Goal: Information Seeking & Learning: Learn about a topic

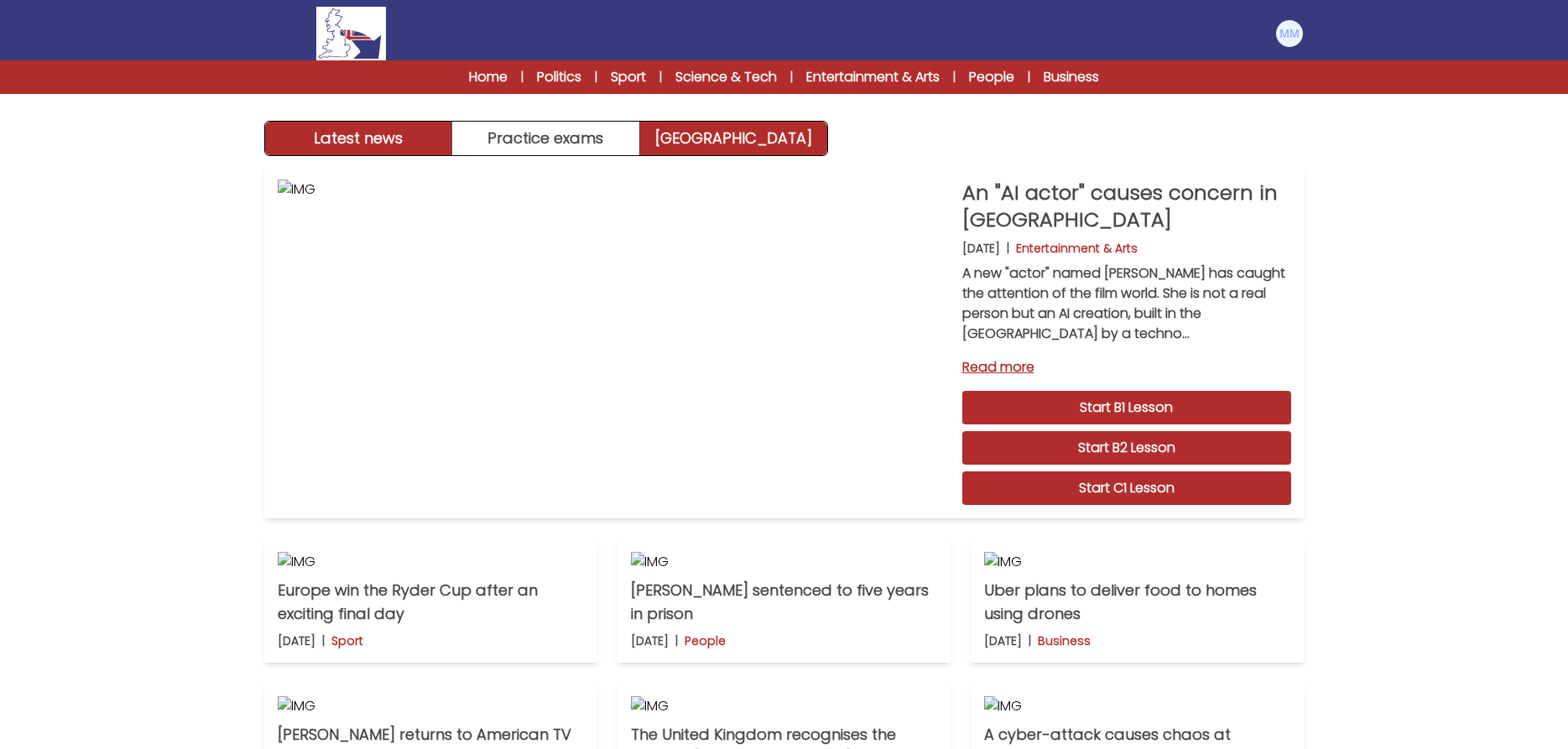
click at [732, 131] on link "[GEOGRAPHIC_DATA]" at bounding box center [734, 138] width 187 height 34
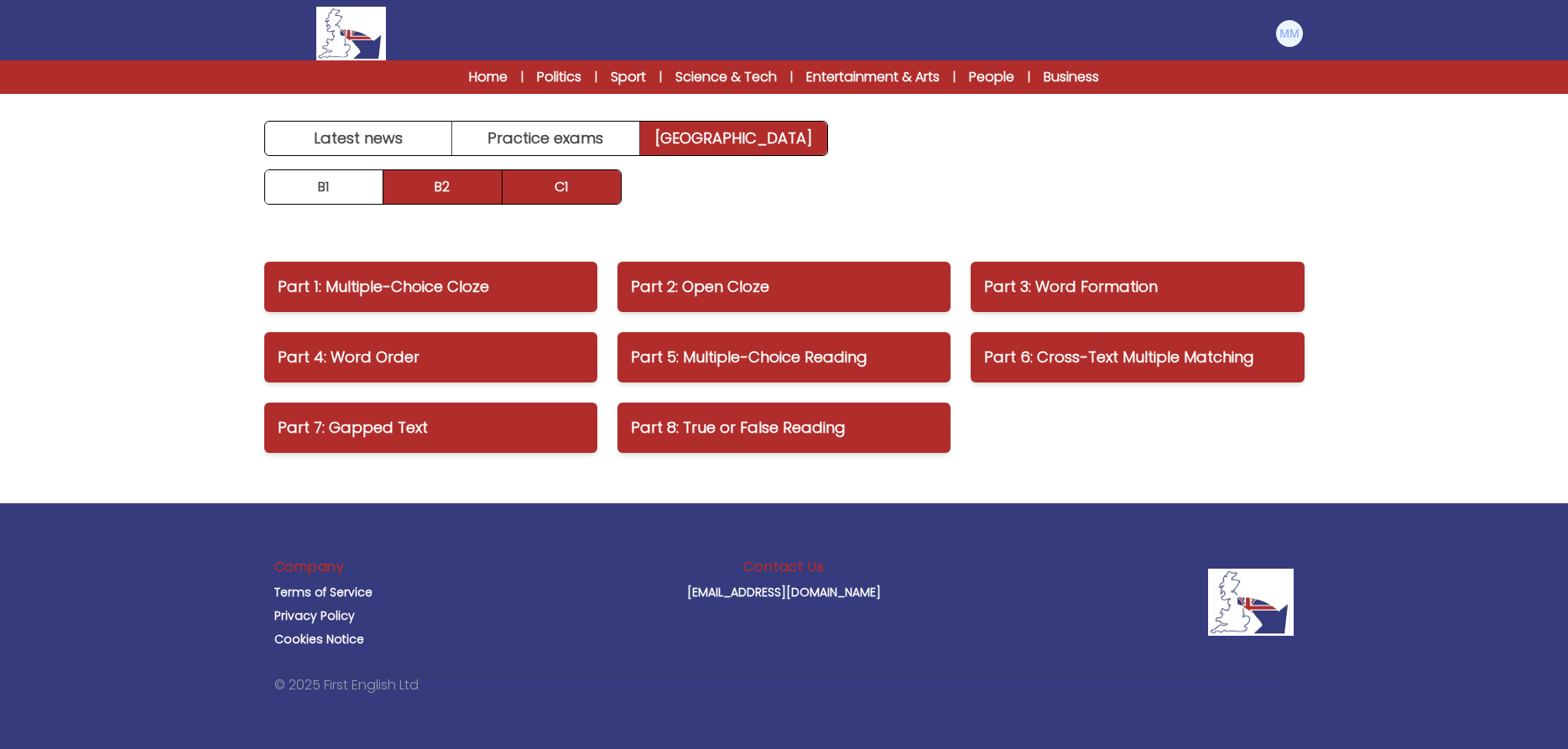
click at [438, 194] on link "B2" at bounding box center [442, 186] width 119 height 34
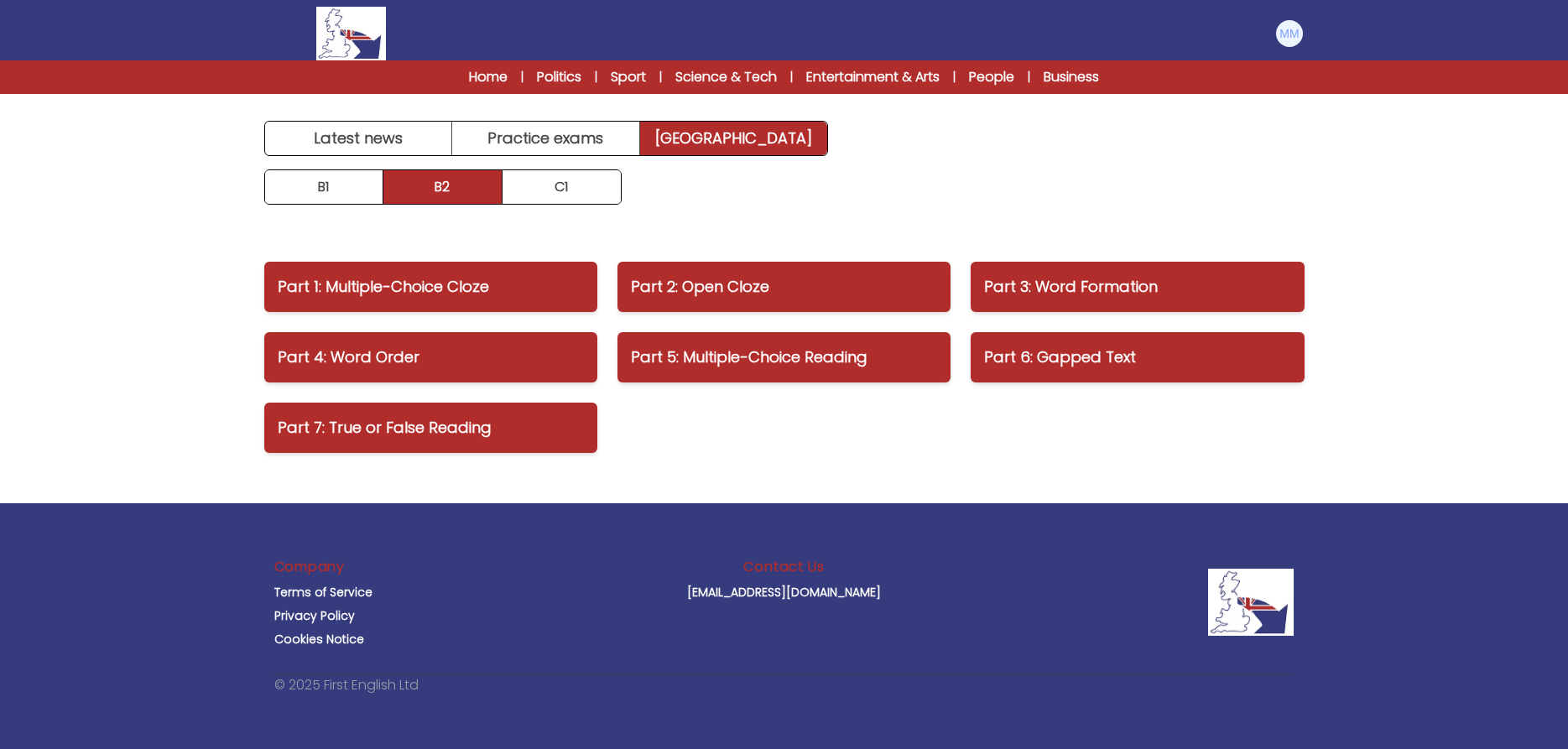
click at [472, 63] on div "Home | Politics | Sport | Science & Tech | Entertainment & Arts | People | Busi…" at bounding box center [784, 77] width 1568 height 34
click at [472, 71] on link "Home" at bounding box center [488, 76] width 39 height 20
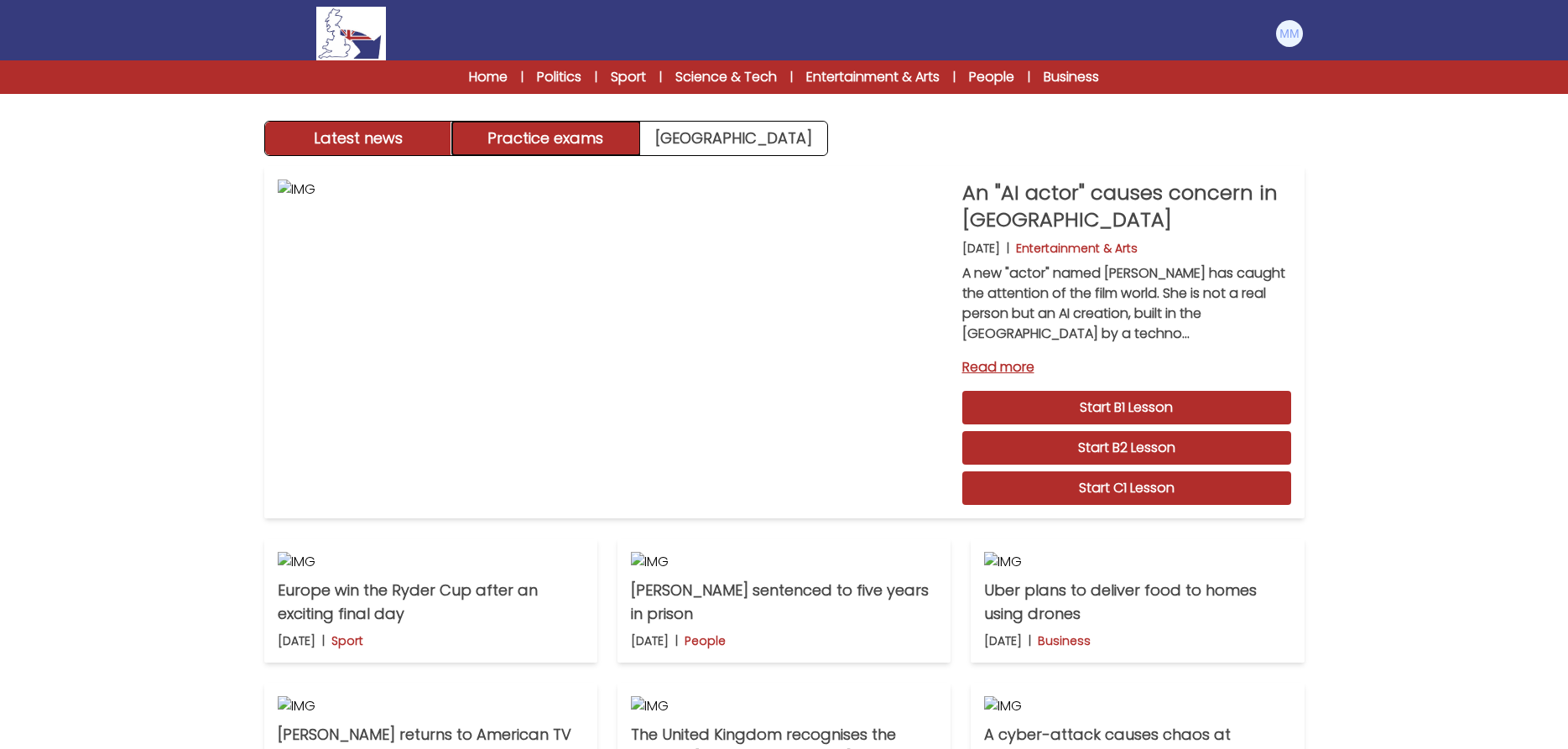
click at [524, 138] on button "Practice exams" at bounding box center [546, 138] width 188 height 34
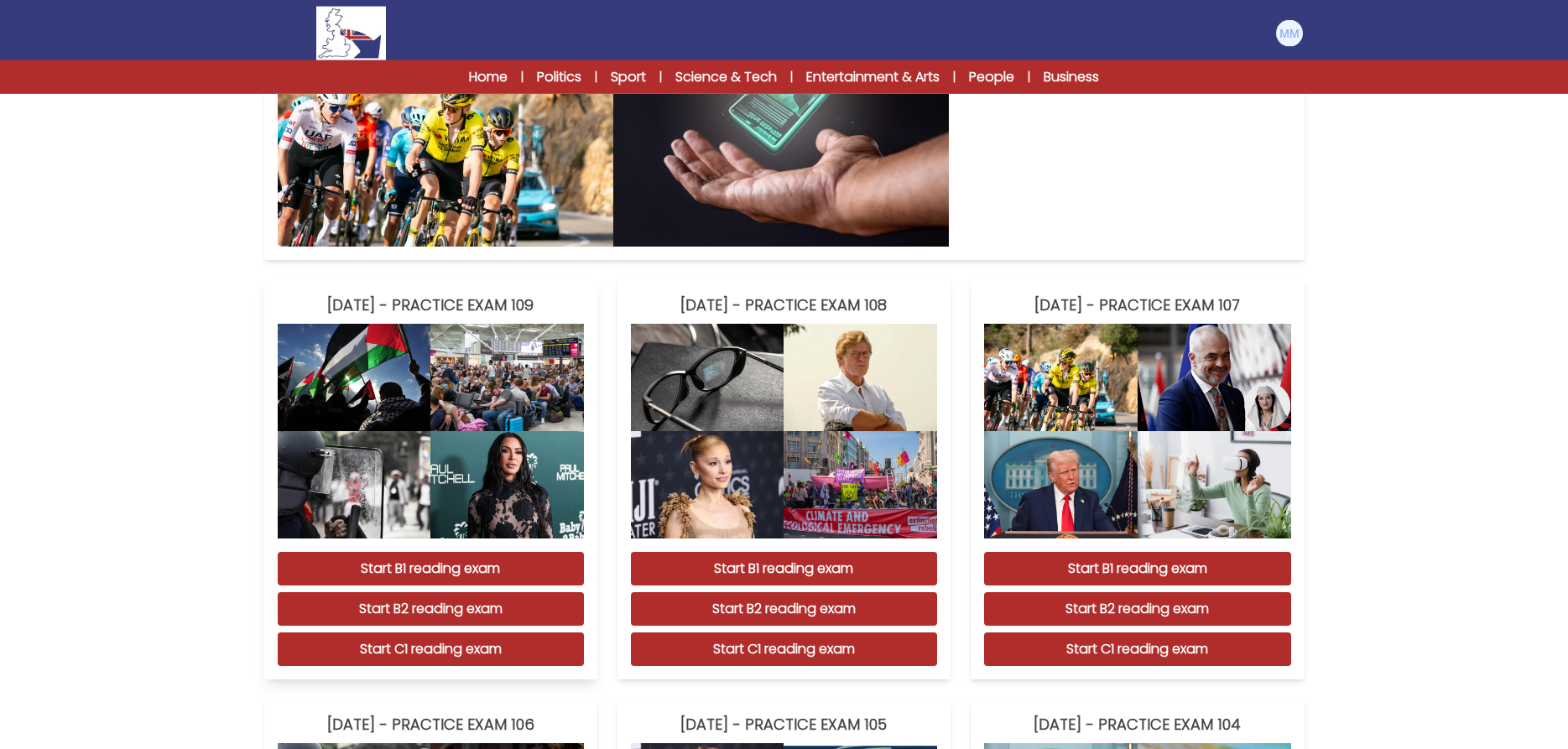
scroll to position [428, 0]
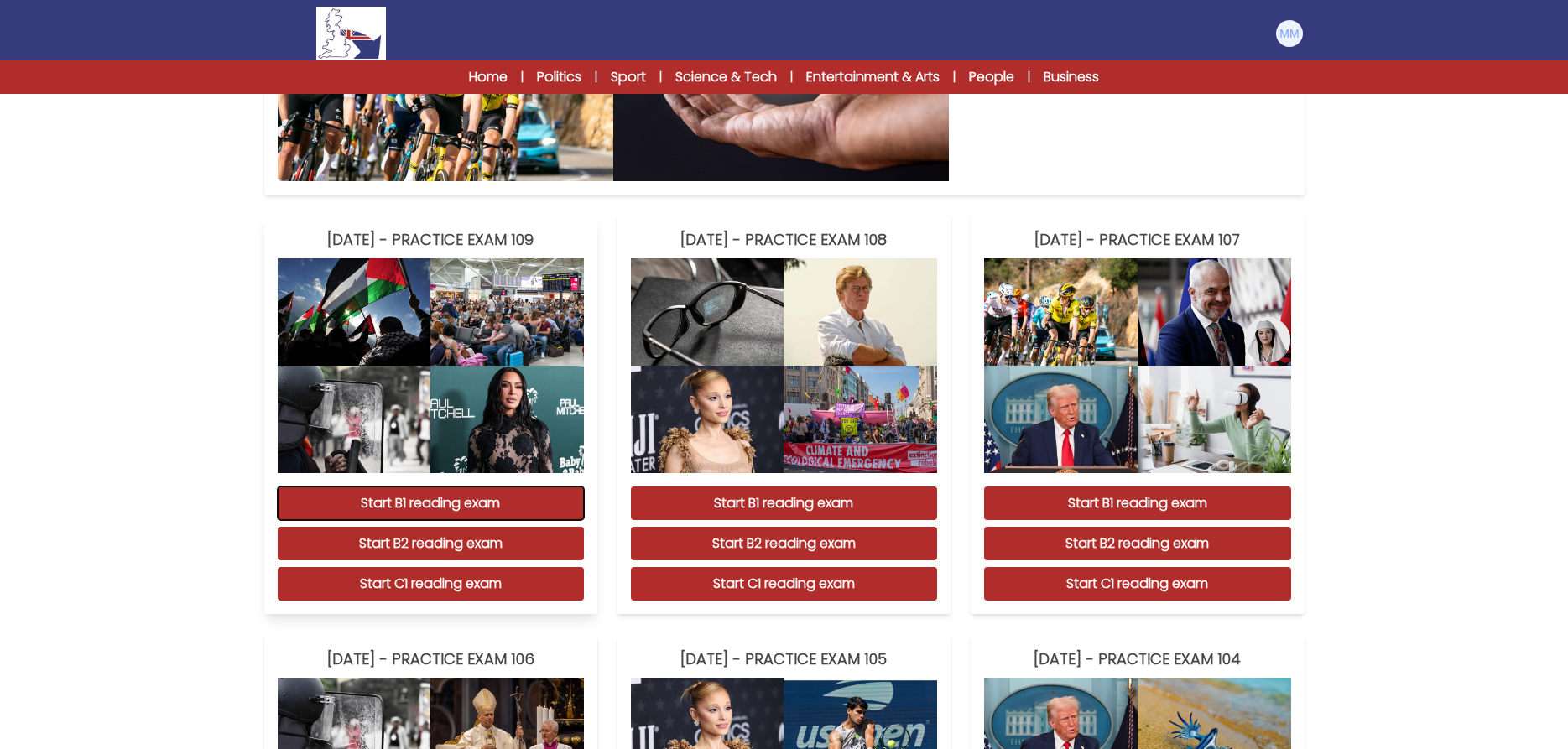
click at [420, 520] on button "Start B1 reading exam" at bounding box center [430, 503] width 306 height 34
